Goal: Information Seeking & Learning: Learn about a topic

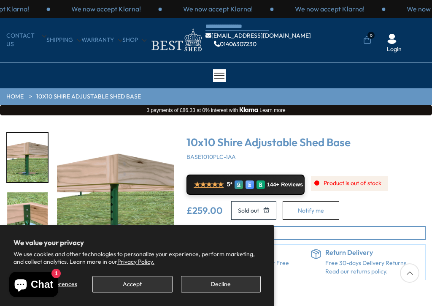
click at [418, 305] on div "Click To Expand Click To Expand Click To Expand Click To Expand Click To Expand…" at bounding box center [216, 222] width 432 height 215
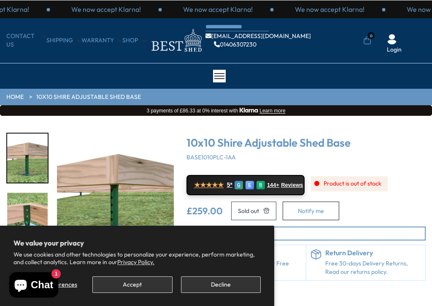
scroll to position [1, 0]
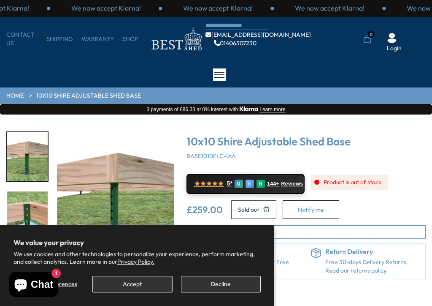
click at [231, 281] on button "Decline" at bounding box center [221, 284] width 80 height 16
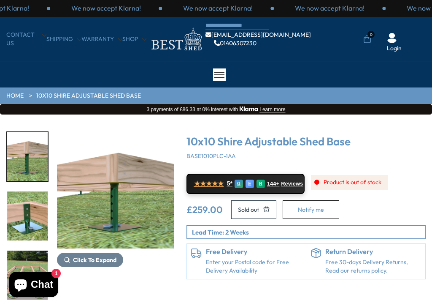
click at [419, 305] on div "Click To Expand Click To Expand Click To Expand Click To Expand Click To Expand…" at bounding box center [216, 221] width 432 height 215
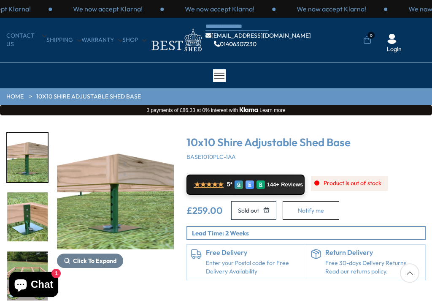
click at [424, 304] on div "Click To Expand Click To Expand Click To Expand Click To Expand Click To Expand…" at bounding box center [216, 222] width 432 height 215
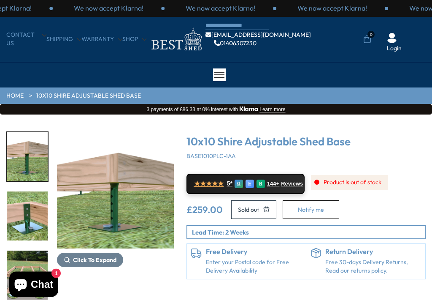
scroll to position [1, 0]
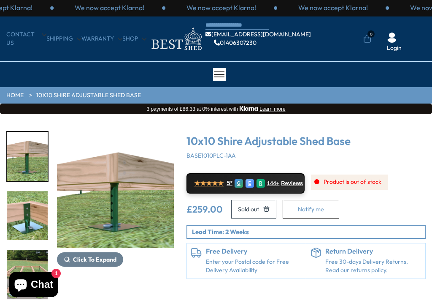
click at [421, 301] on div "Click To Expand Click To Expand Click To Expand Click To Expand Click To Expand…" at bounding box center [216, 221] width 432 height 215
click at [425, 305] on div "Click To Expand Click To Expand Click To Expand Click To Expand Click To Expand…" at bounding box center [216, 221] width 432 height 215
click at [416, 35] on ul "info@bestshed.co.uk 01406307230 0 Login" at bounding box center [316, 39] width 220 height 27
click at [428, 22] on div "CONTACT US Shipping Warranty Shop info@bestshed.co.uk 01406307230 0 Login" at bounding box center [216, 38] width 432 height 45
click at [421, 304] on div "Click To Expand Click To Expand Click To Expand Click To Expand Click To Expand…" at bounding box center [216, 221] width 432 height 215
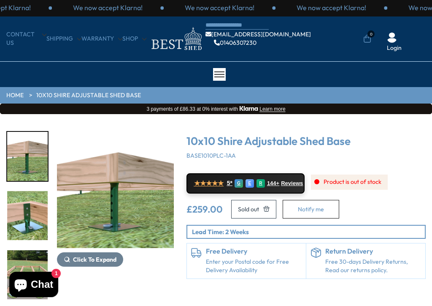
click at [421, 304] on div "Click To Expand Click To Expand Click To Expand Click To Expand Click To Expand…" at bounding box center [216, 221] width 432 height 215
click at [421, 305] on div "Click To Expand Click To Expand Click To Expand Click To Expand Click To Expand…" at bounding box center [216, 221] width 432 height 215
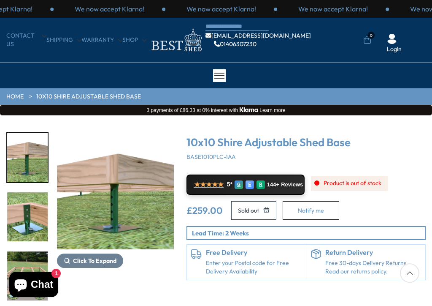
click at [423, 302] on div "Click To Expand Click To Expand Click To Expand Click To Expand Click To Expand…" at bounding box center [216, 222] width 432 height 215
